Goal: Information Seeking & Learning: Learn about a topic

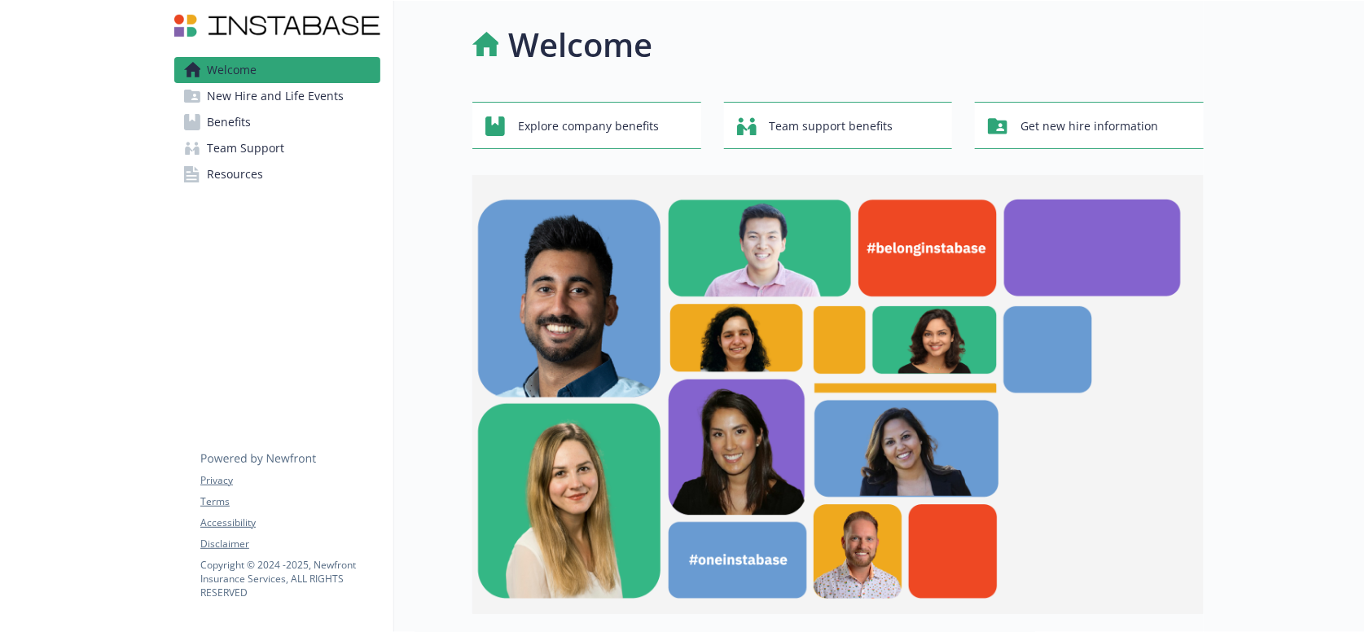
click at [270, 113] on link "Benefits" at bounding box center [277, 122] width 206 height 26
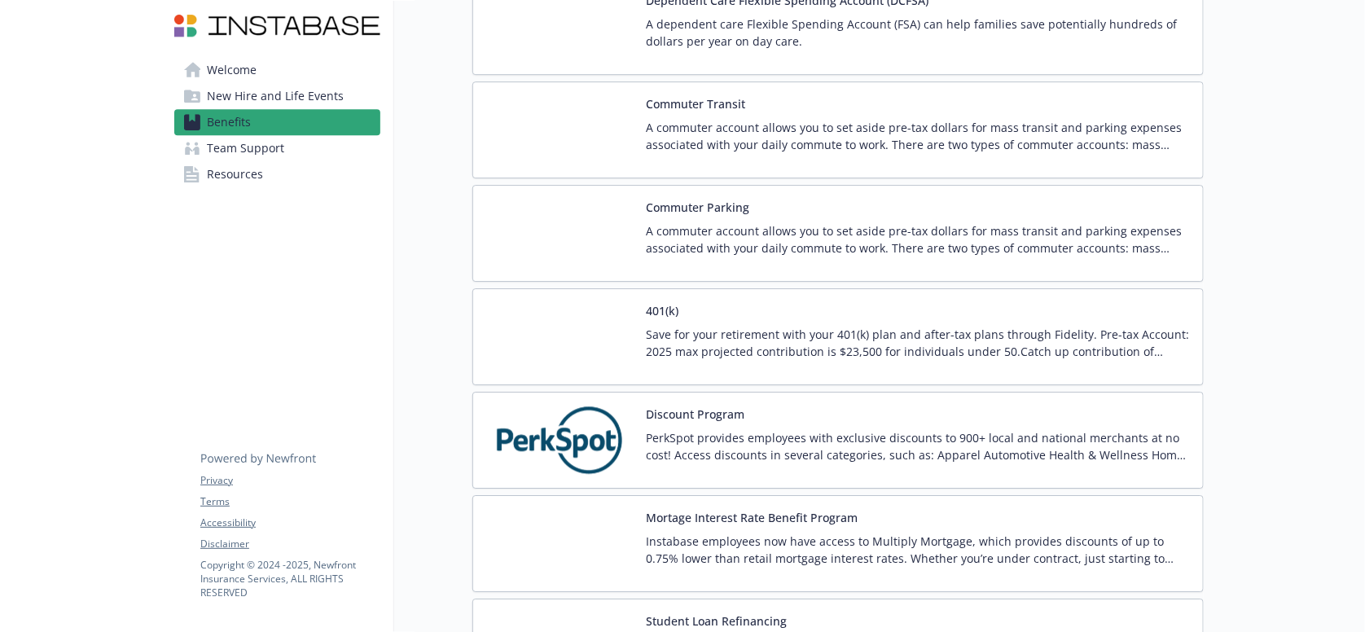
scroll to position [2211, 0]
